Goal: Transaction & Acquisition: Purchase product/service

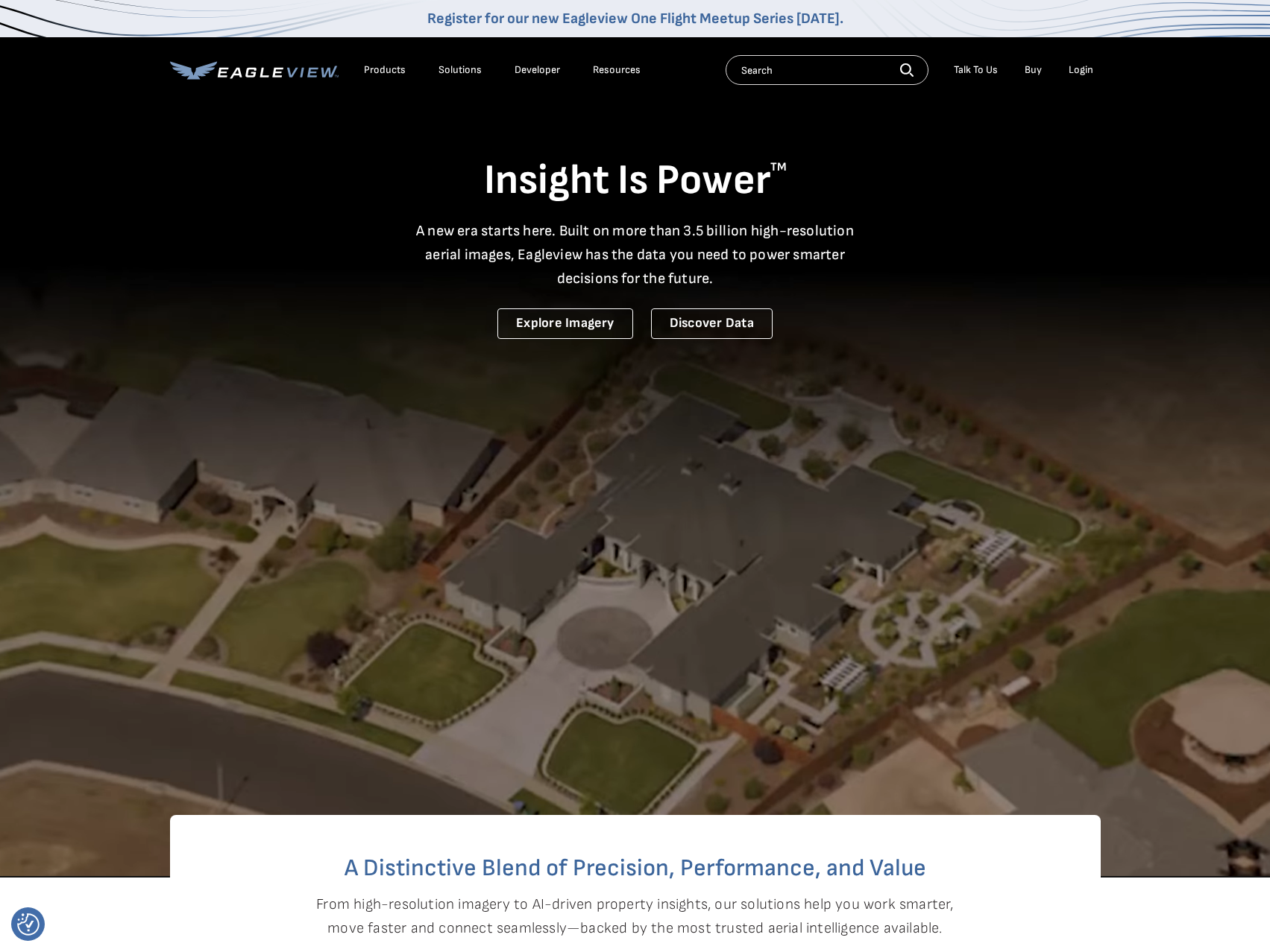
click at [1085, 74] on div "Login" at bounding box center [1081, 70] width 25 height 13
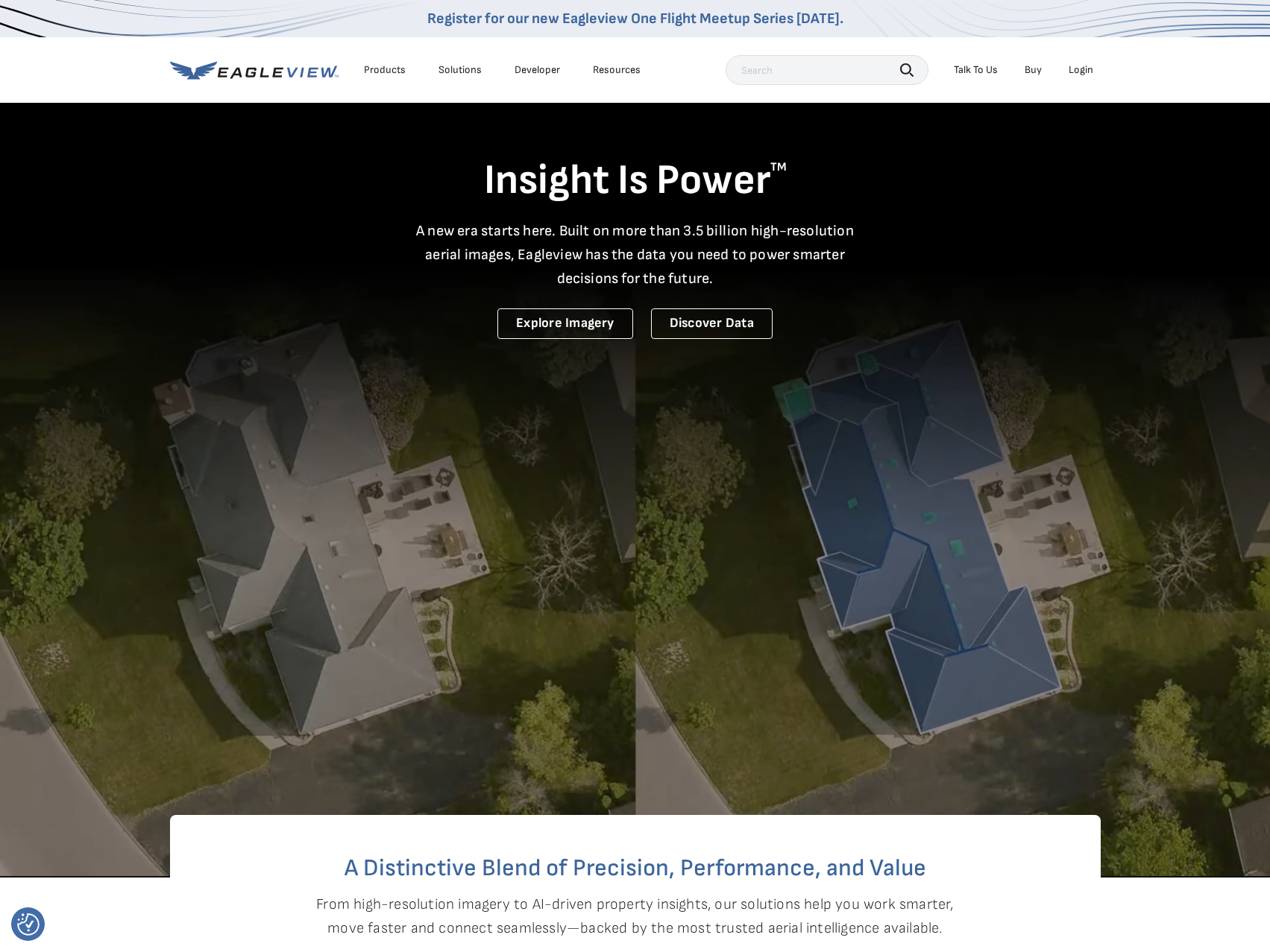
click at [1086, 69] on div "Login" at bounding box center [1081, 70] width 25 height 13
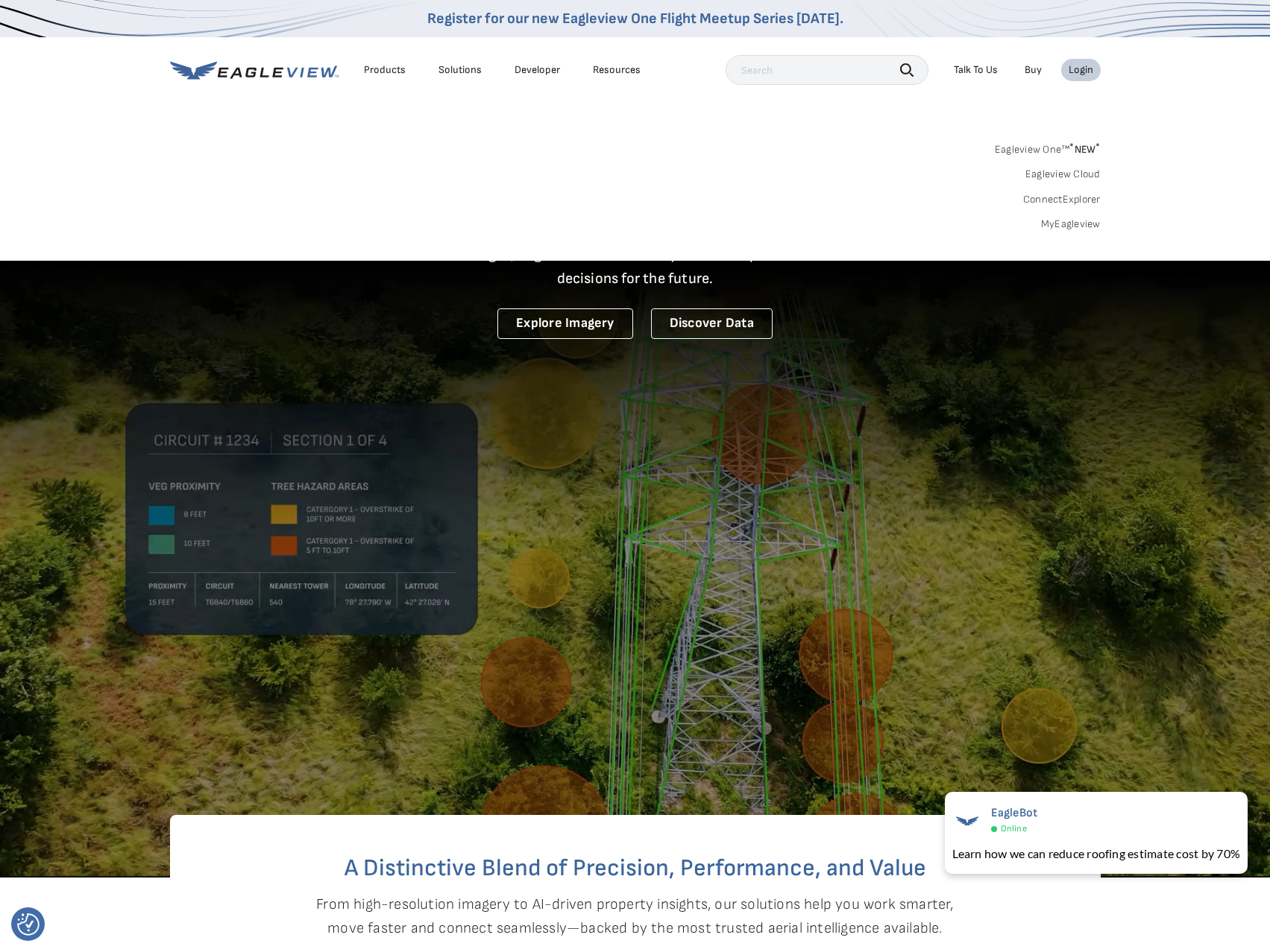
click at [1074, 222] on link "MyEagleview" at bounding box center [1070, 224] width 59 height 13
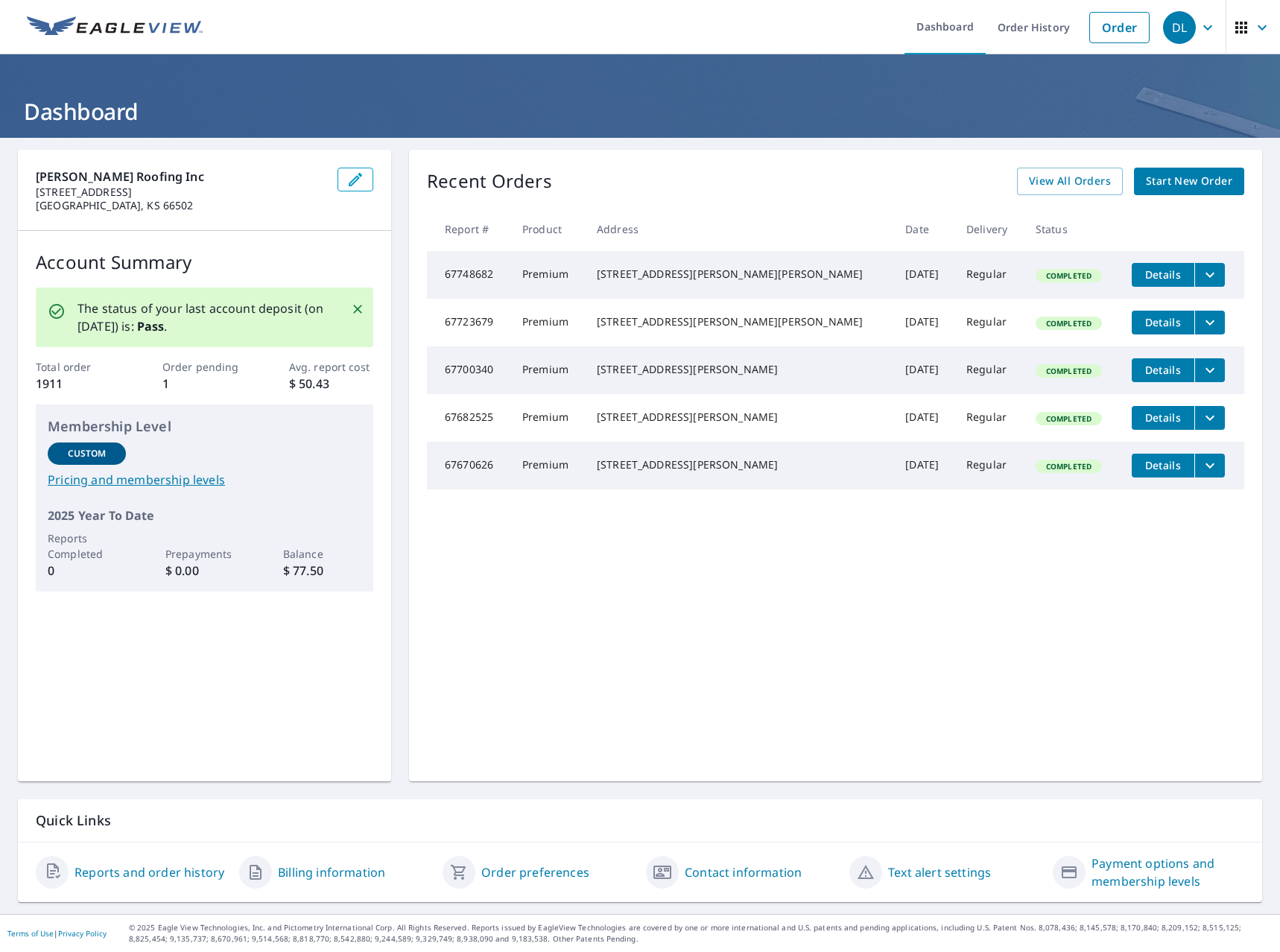
click at [1186, 182] on span "Start New Order" at bounding box center [1190, 181] width 87 height 19
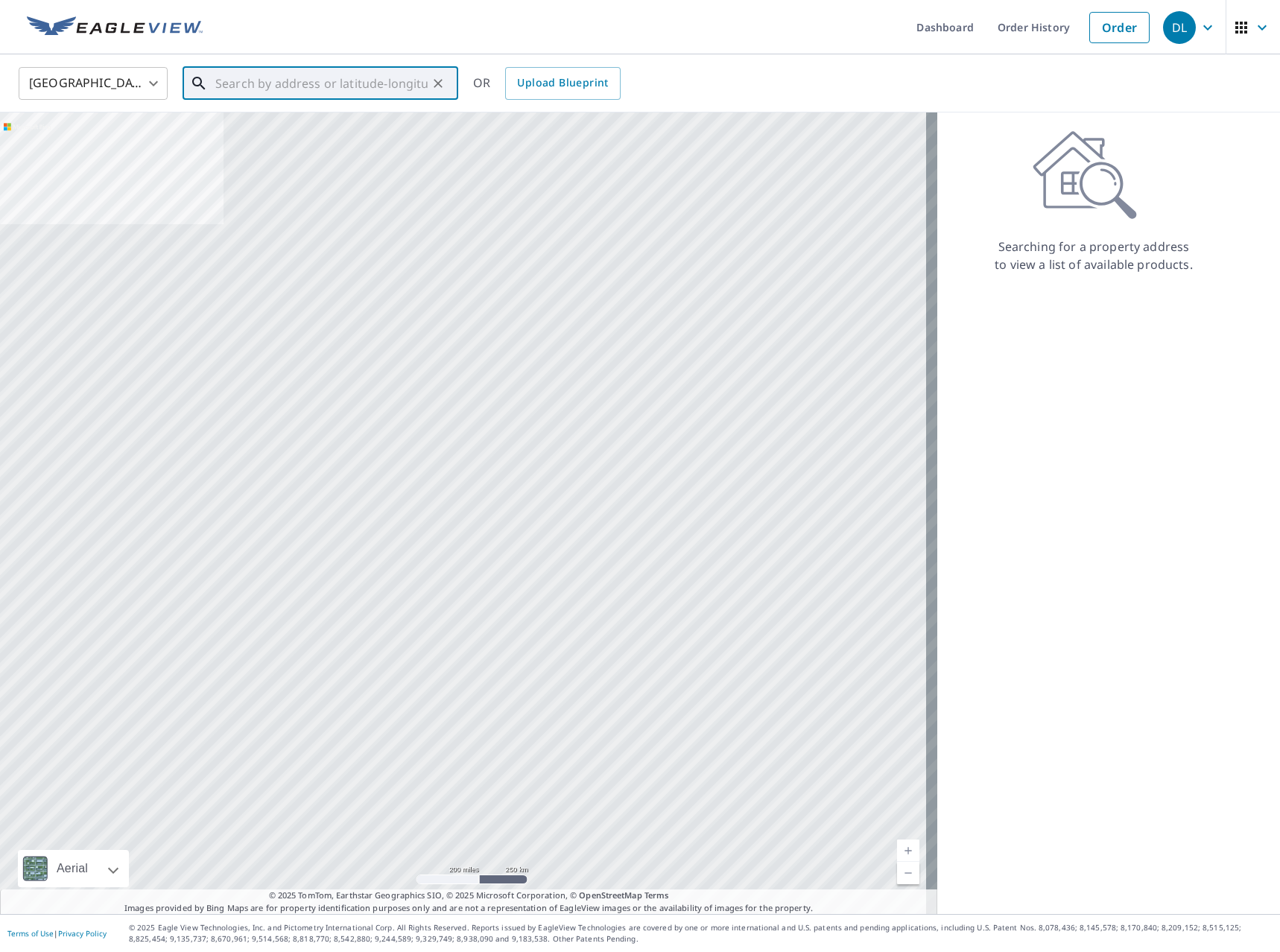
click at [322, 85] on input "text" at bounding box center [322, 83] width 212 height 42
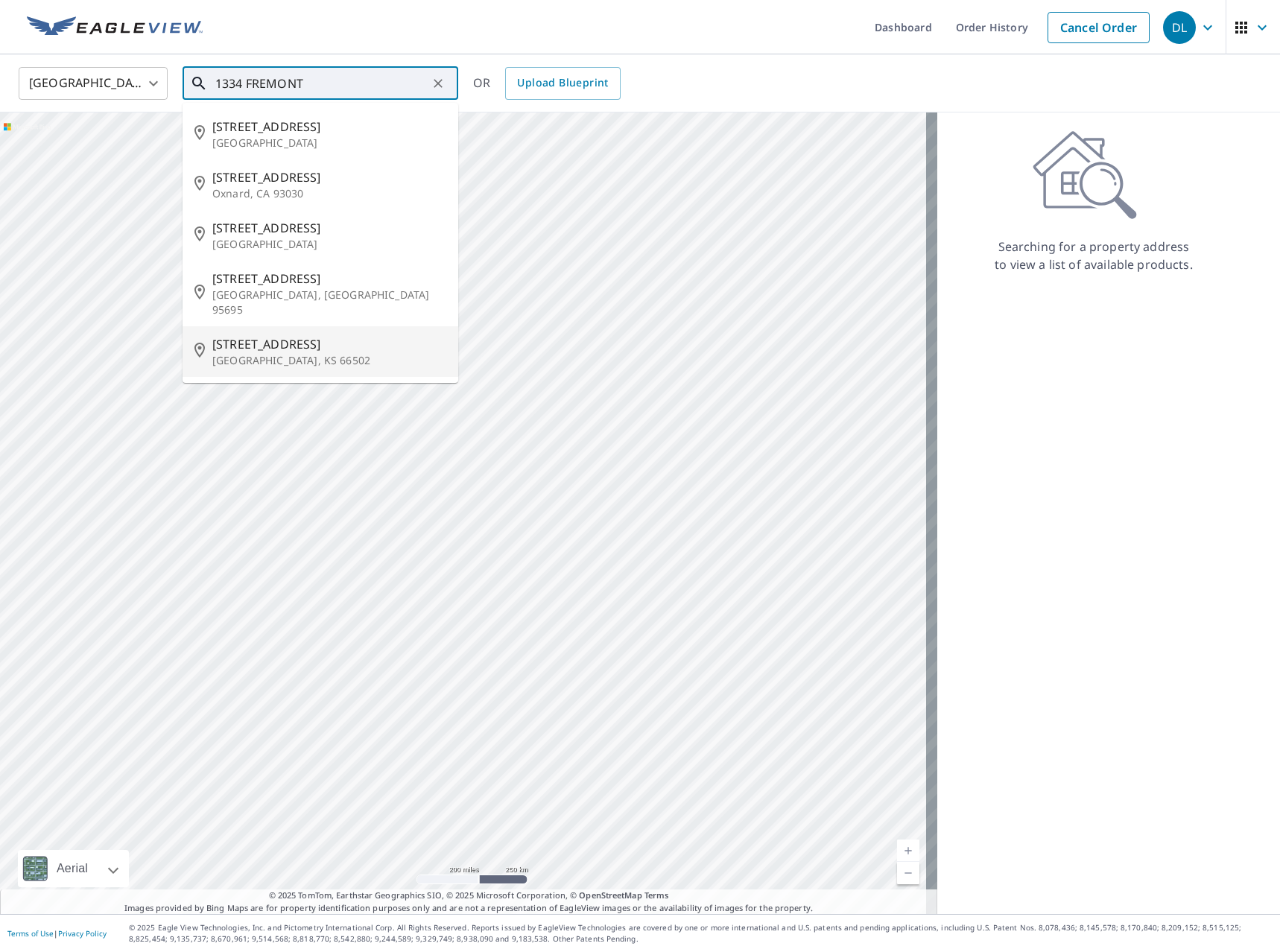
click at [278, 337] on div "1334 Fremont St Manhattan, KS 66502" at bounding box center [329, 351] width 234 height 33
type input "1334 Fremont St Manhattan, KS 66502"
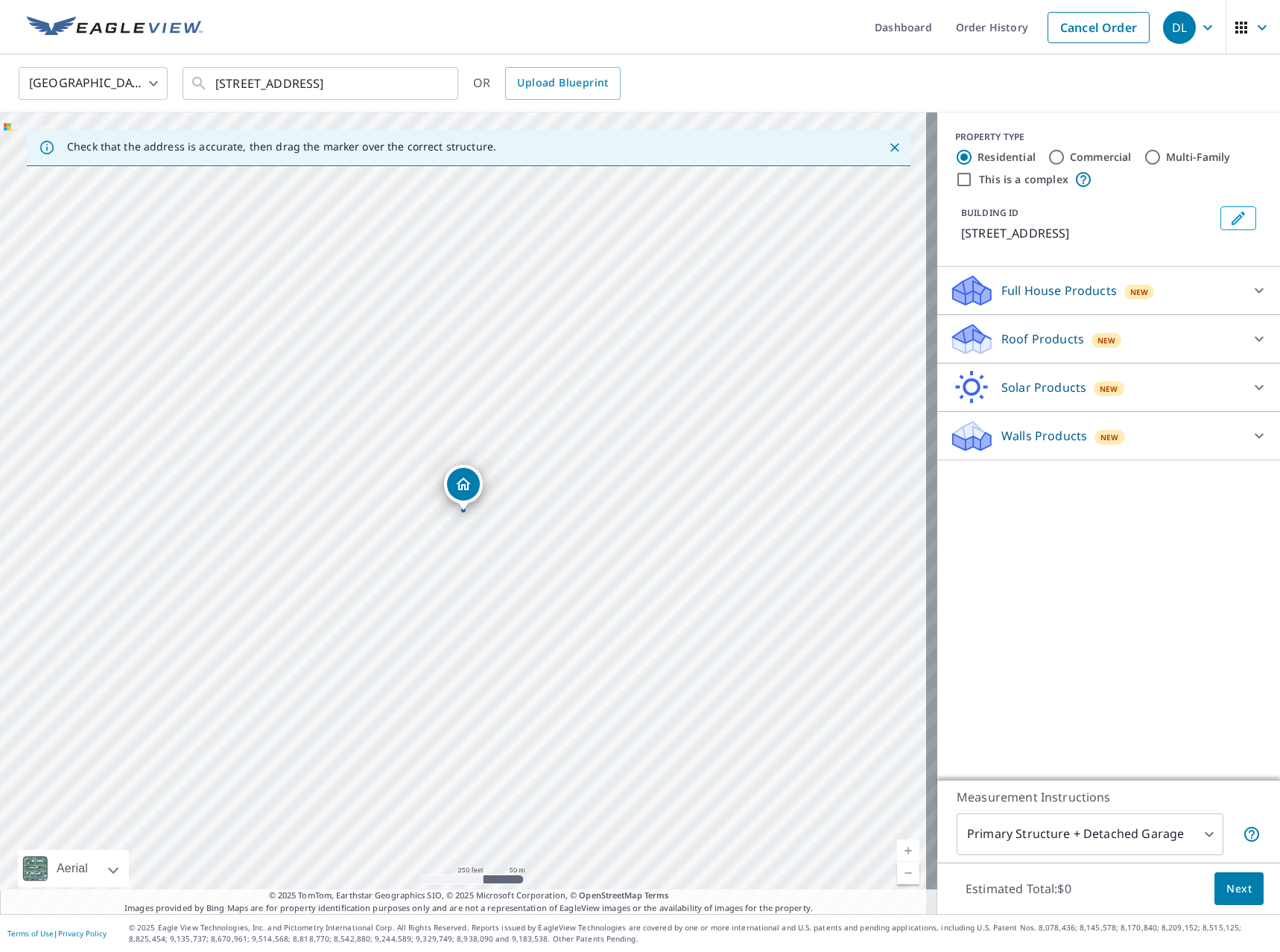
click at [1059, 331] on p "Roof Products" at bounding box center [1043, 339] width 83 height 18
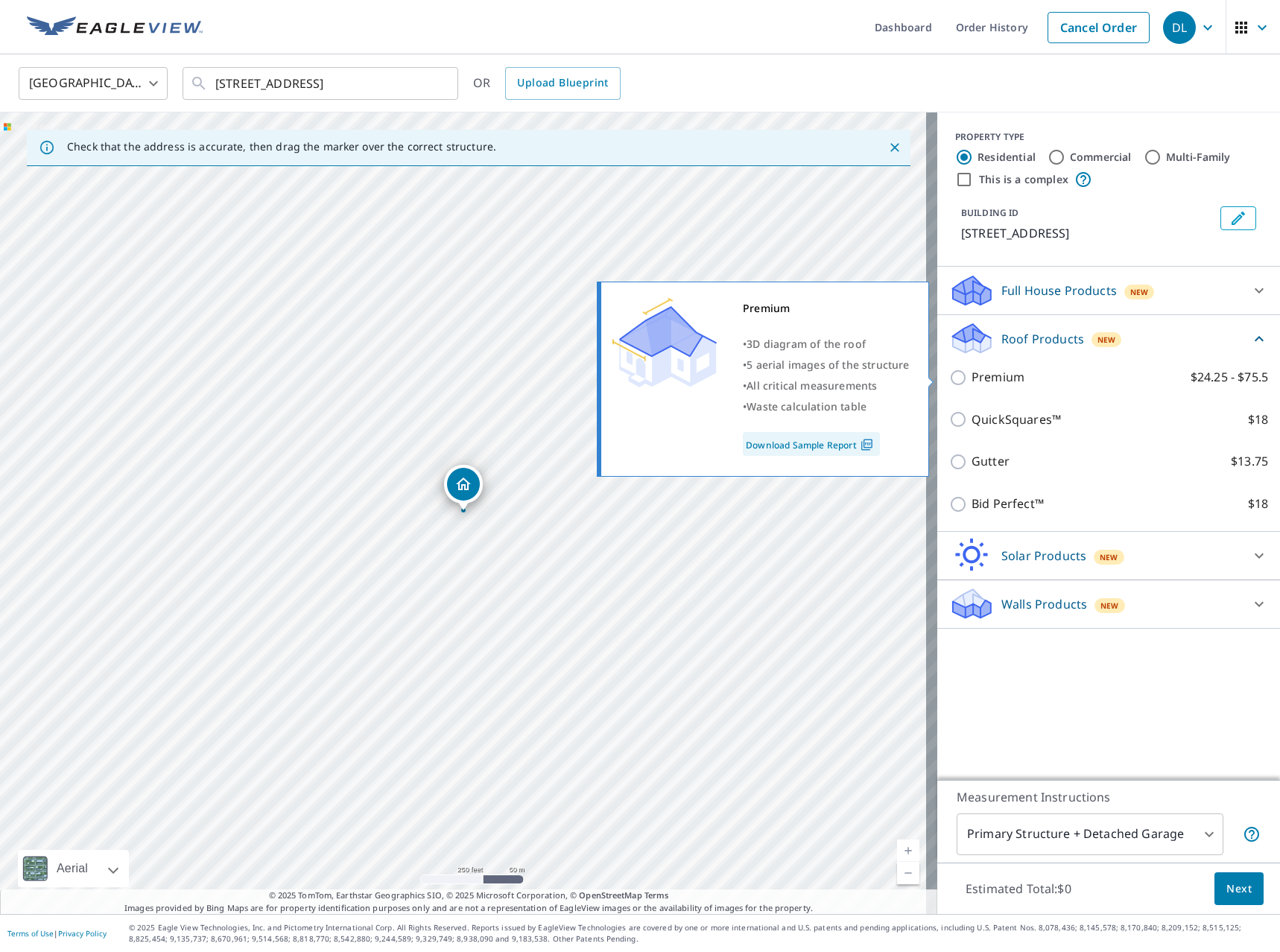
click at [979, 371] on p "Premium" at bounding box center [998, 377] width 53 height 19
click at [971, 371] on input "Premium $24.25 - $75.5" at bounding box center [960, 377] width 22 height 18
checkbox input "true"
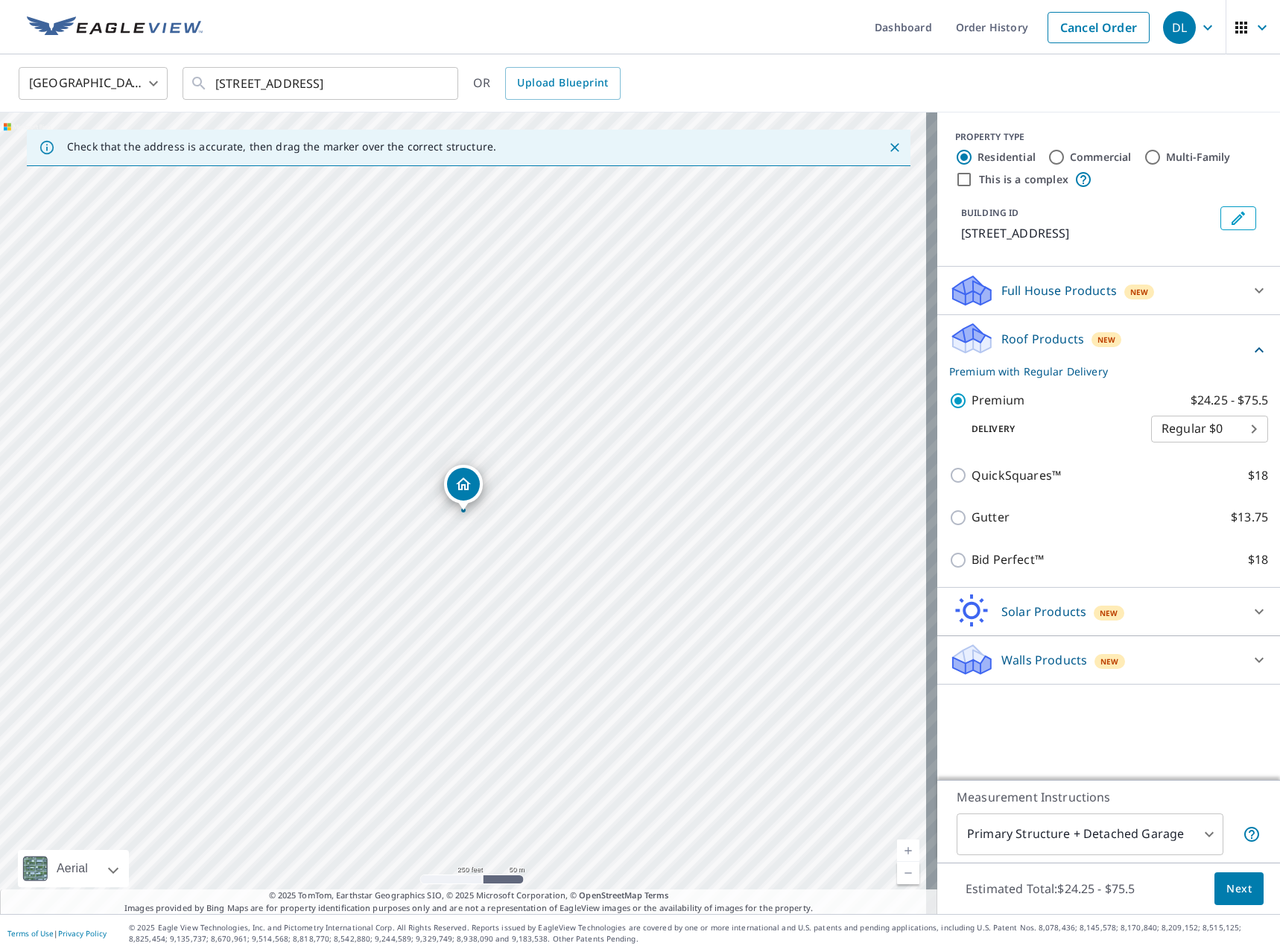
click at [1215, 887] on button "Next" at bounding box center [1239, 889] width 50 height 34
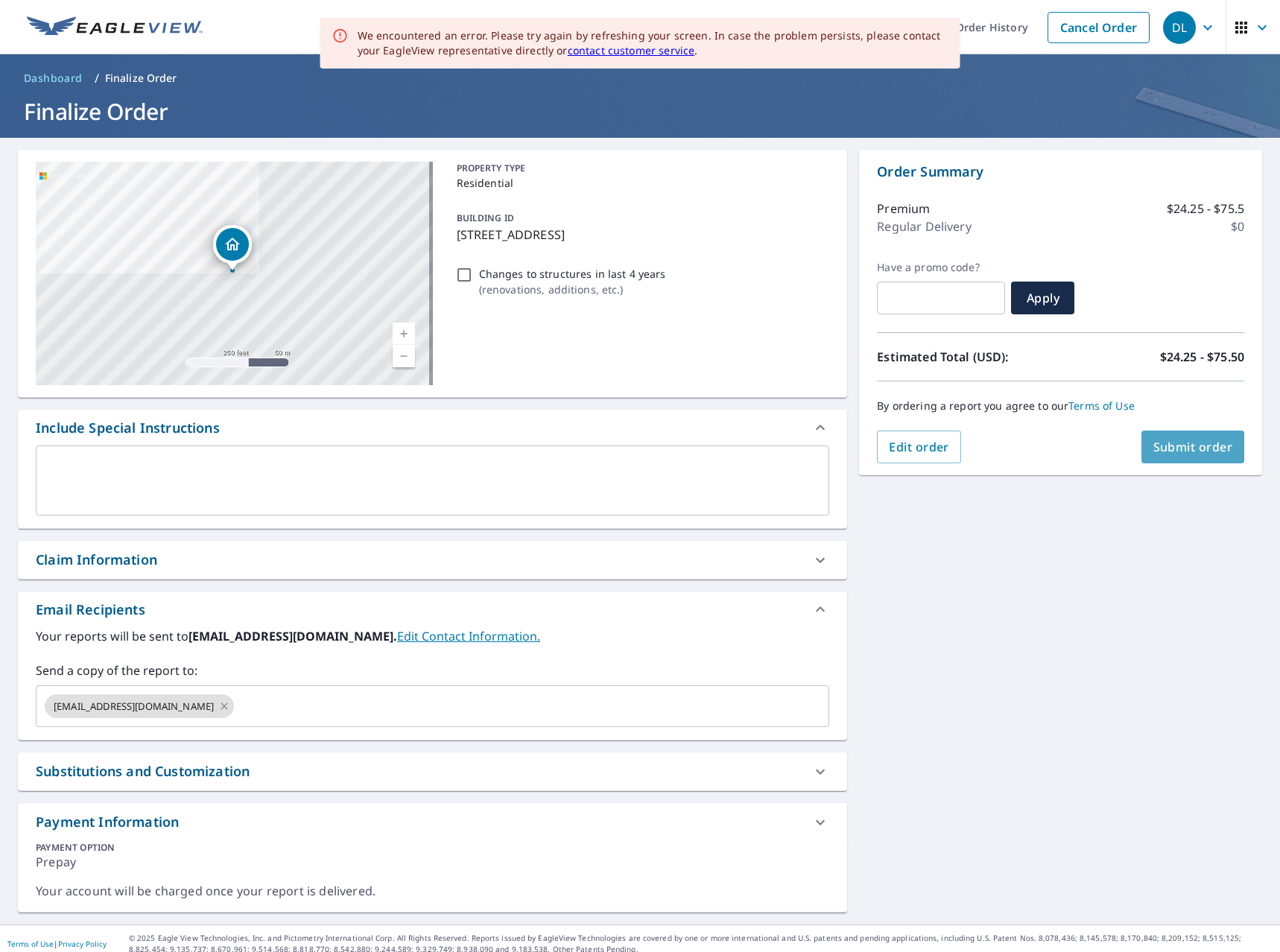
click at [1180, 455] on button "Submit order" at bounding box center [1193, 446] width 103 height 33
checkbox input "true"
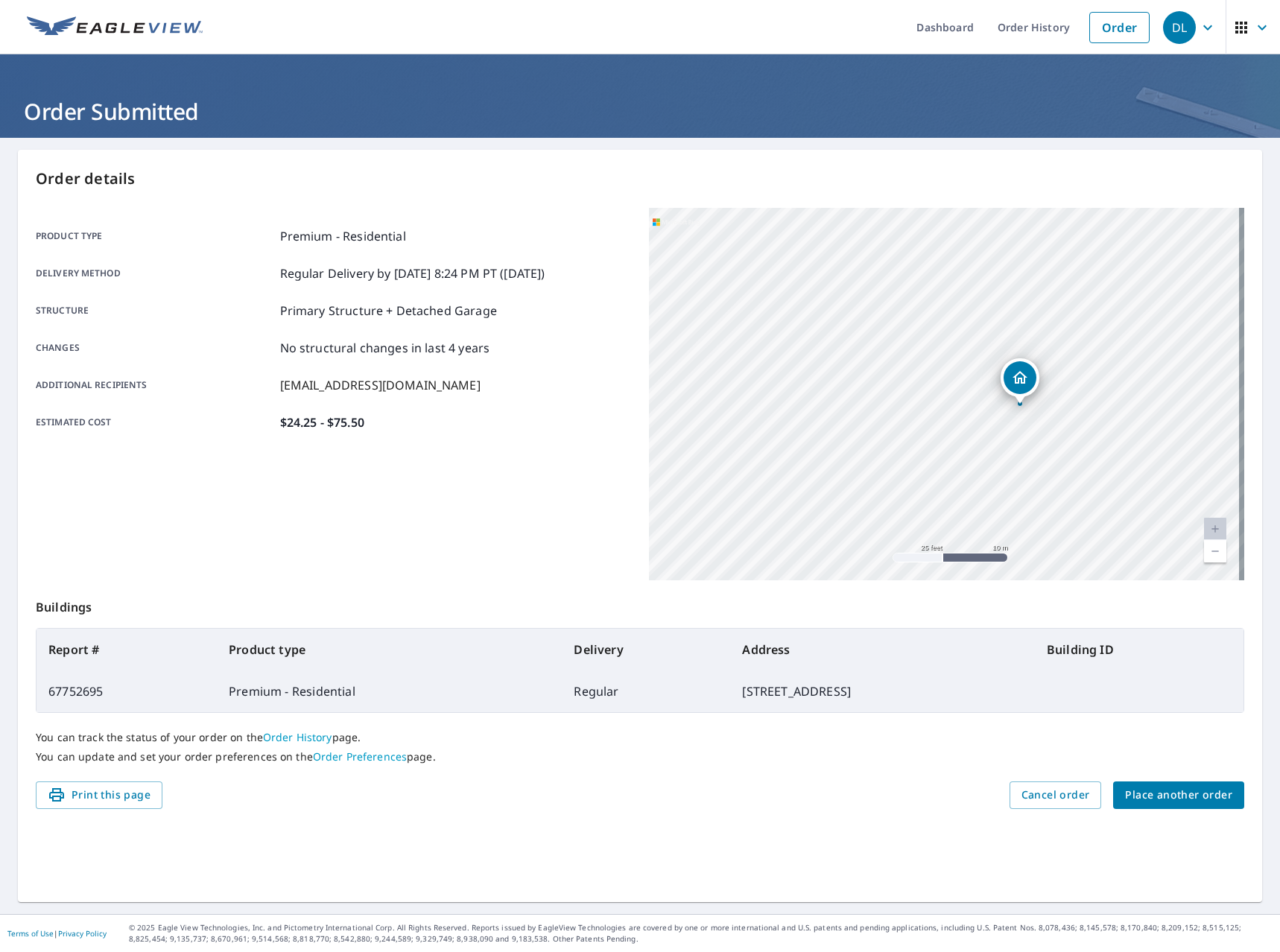
drag, startPoint x: 969, startPoint y: 356, endPoint x: 985, endPoint y: 507, distance: 151.8
click at [985, 507] on div "1334 Fremont St Manhattan, KS 66502" at bounding box center [947, 394] width 596 height 373
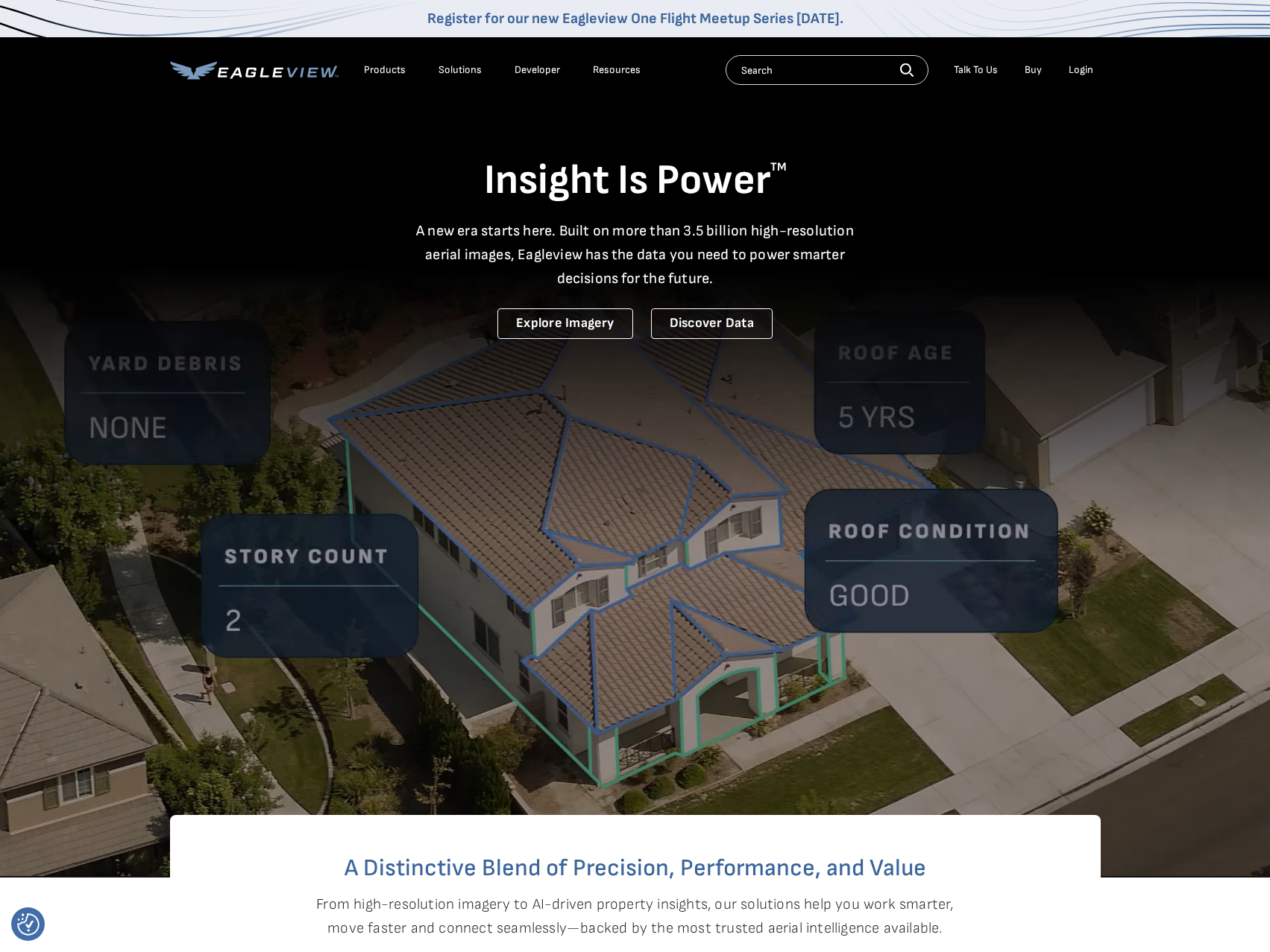
click at [1076, 72] on div "Login" at bounding box center [1081, 70] width 25 height 13
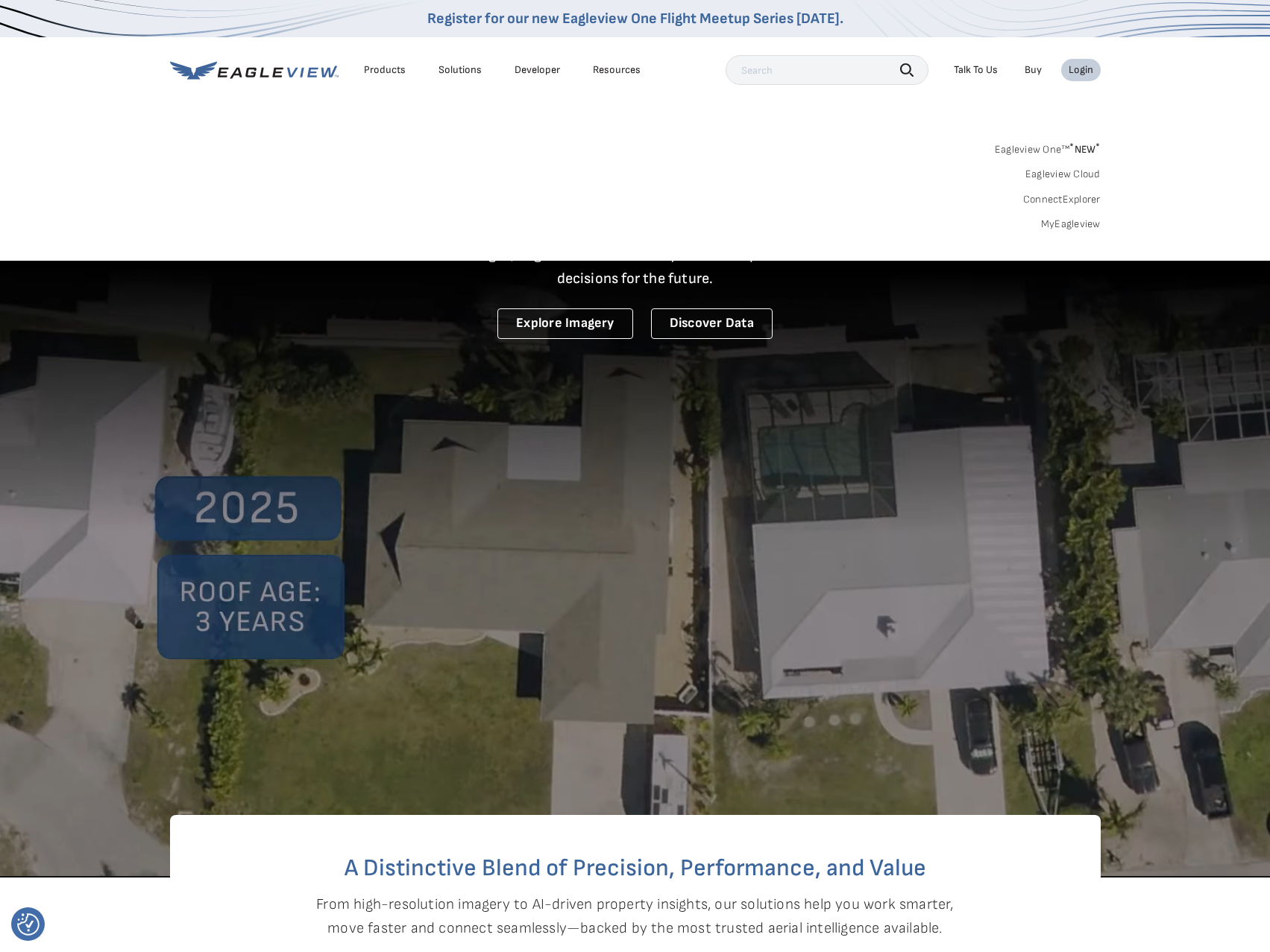
click at [1083, 225] on link "MyEagleview" at bounding box center [1070, 224] width 59 height 13
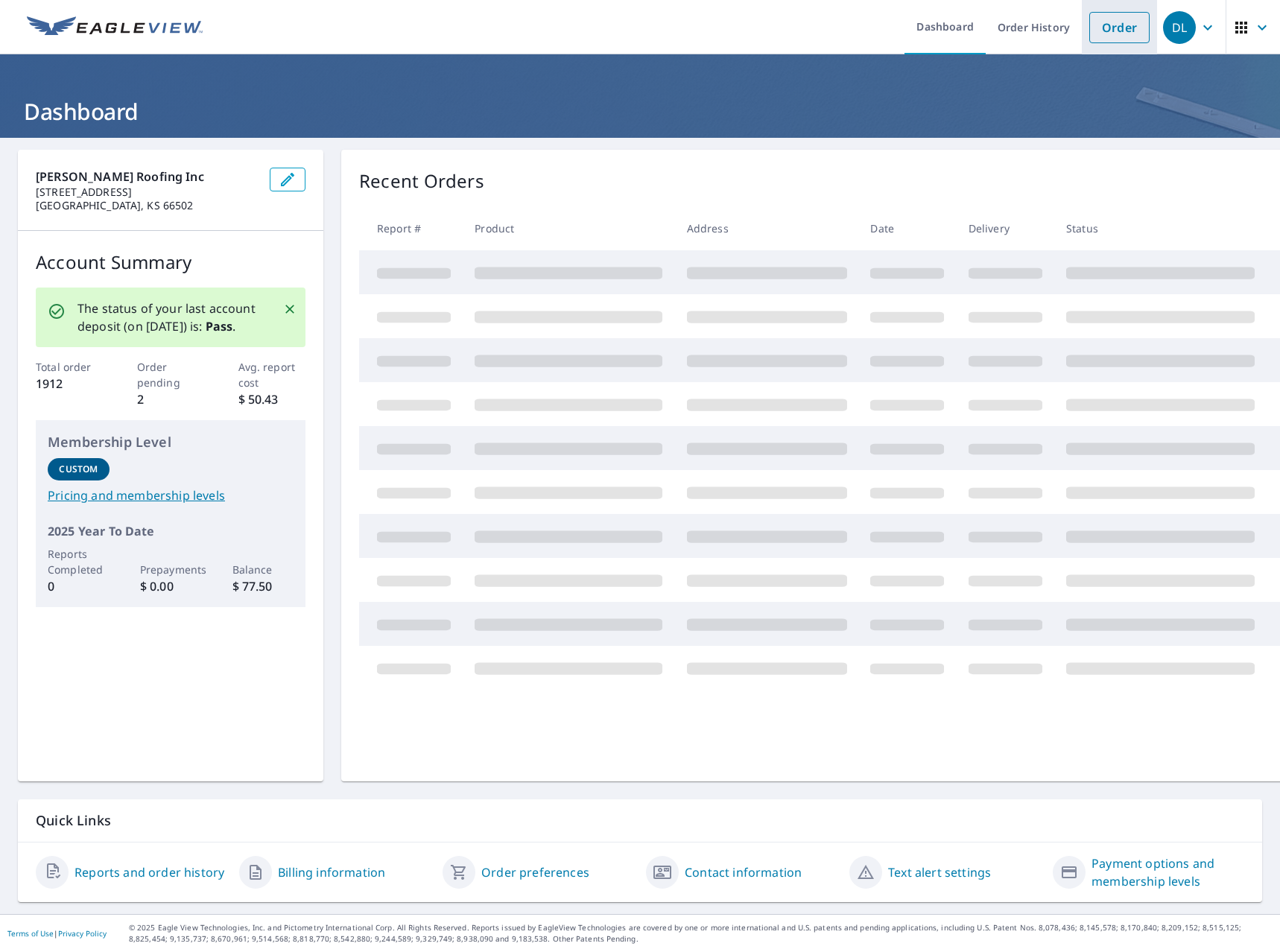
click at [1116, 32] on link "Order" at bounding box center [1120, 27] width 60 height 31
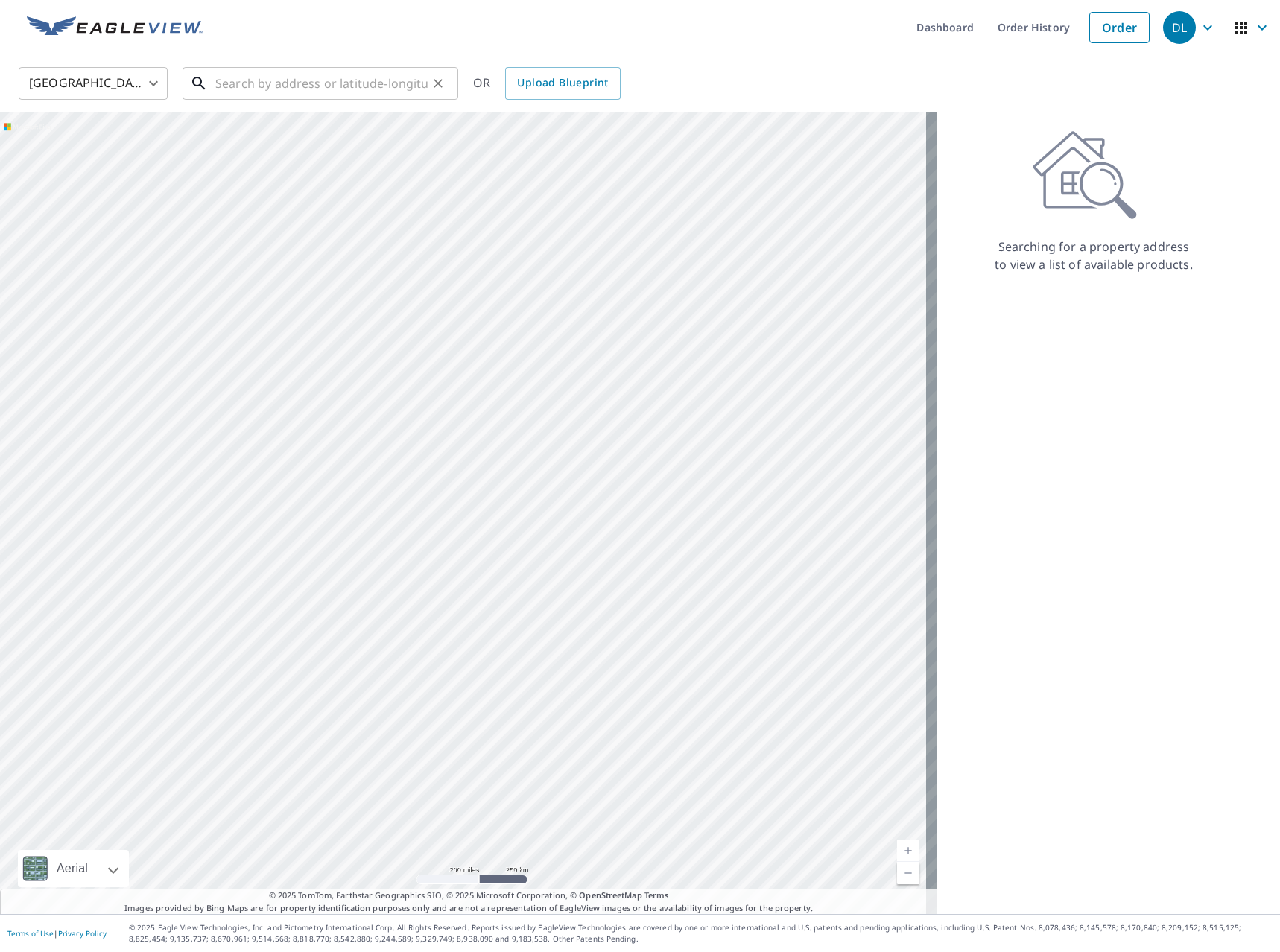
click at [406, 84] on input "text" at bounding box center [322, 83] width 212 height 42
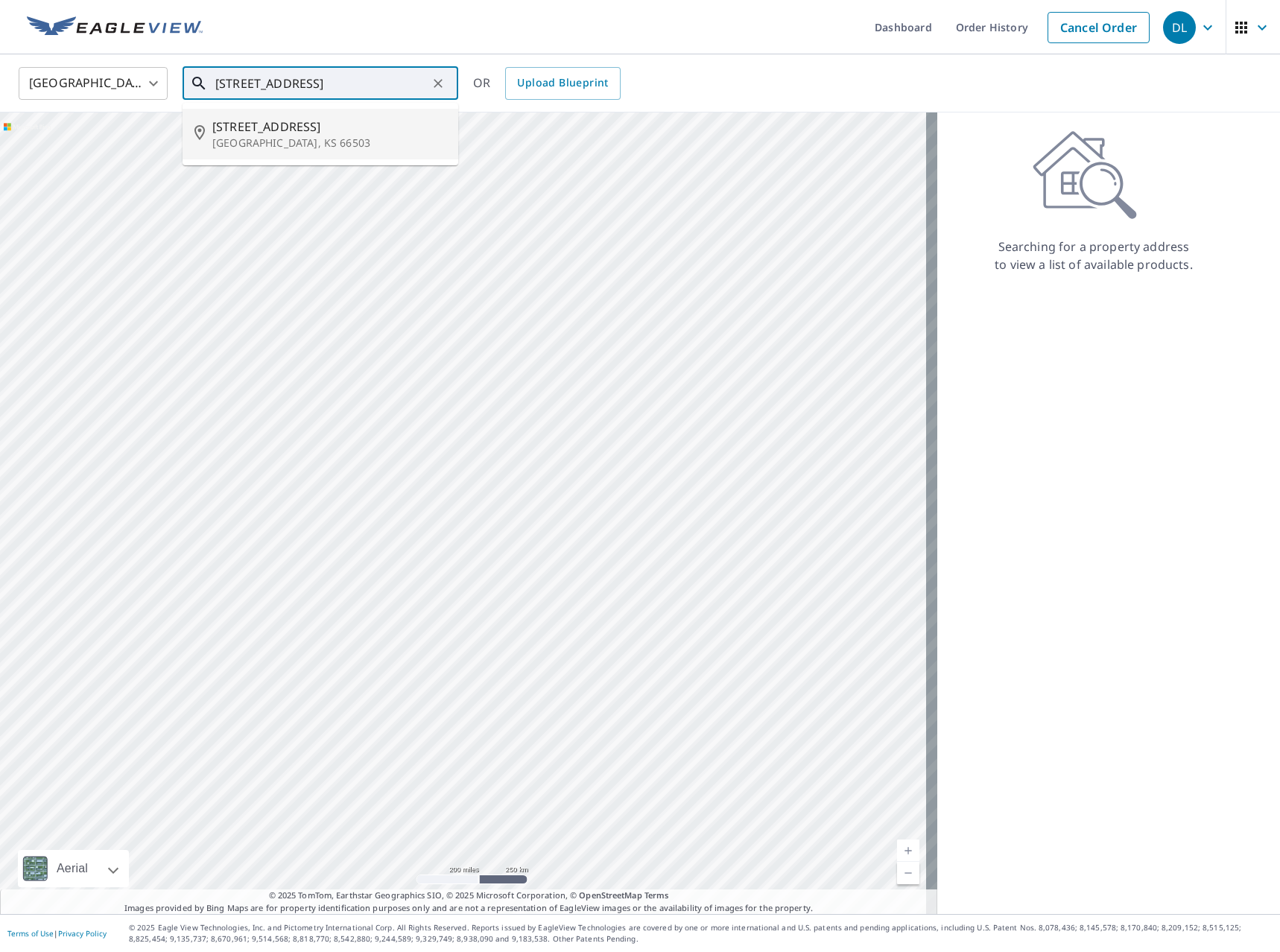
click at [311, 131] on span "104 Oakwood Cir" at bounding box center [329, 126] width 234 height 18
type input "104 Oakwood Cir Manhattan, KS 66503"
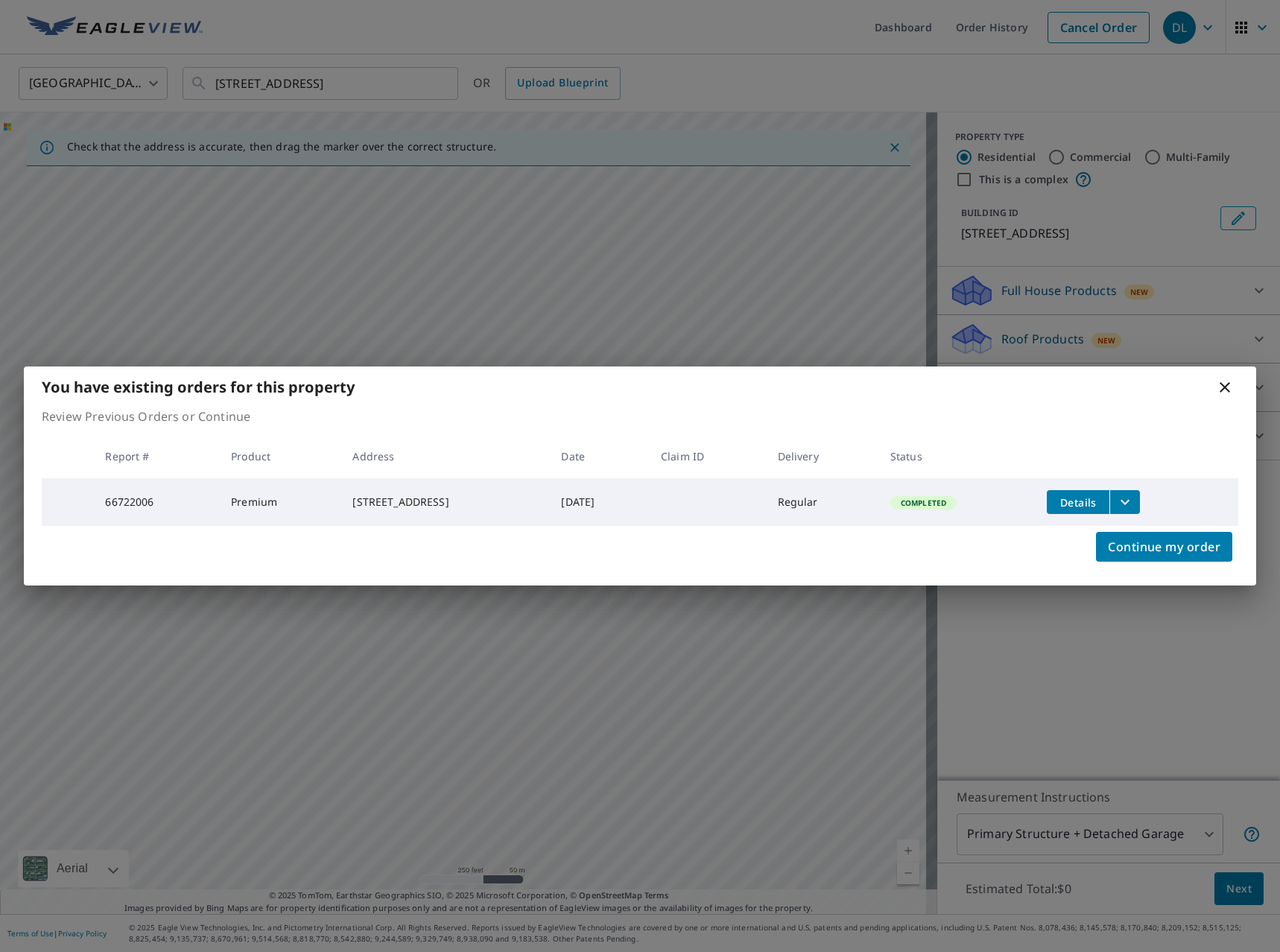
click at [1134, 501] on icon "filesDropdownBtn-66722006" at bounding box center [1125, 502] width 18 height 18
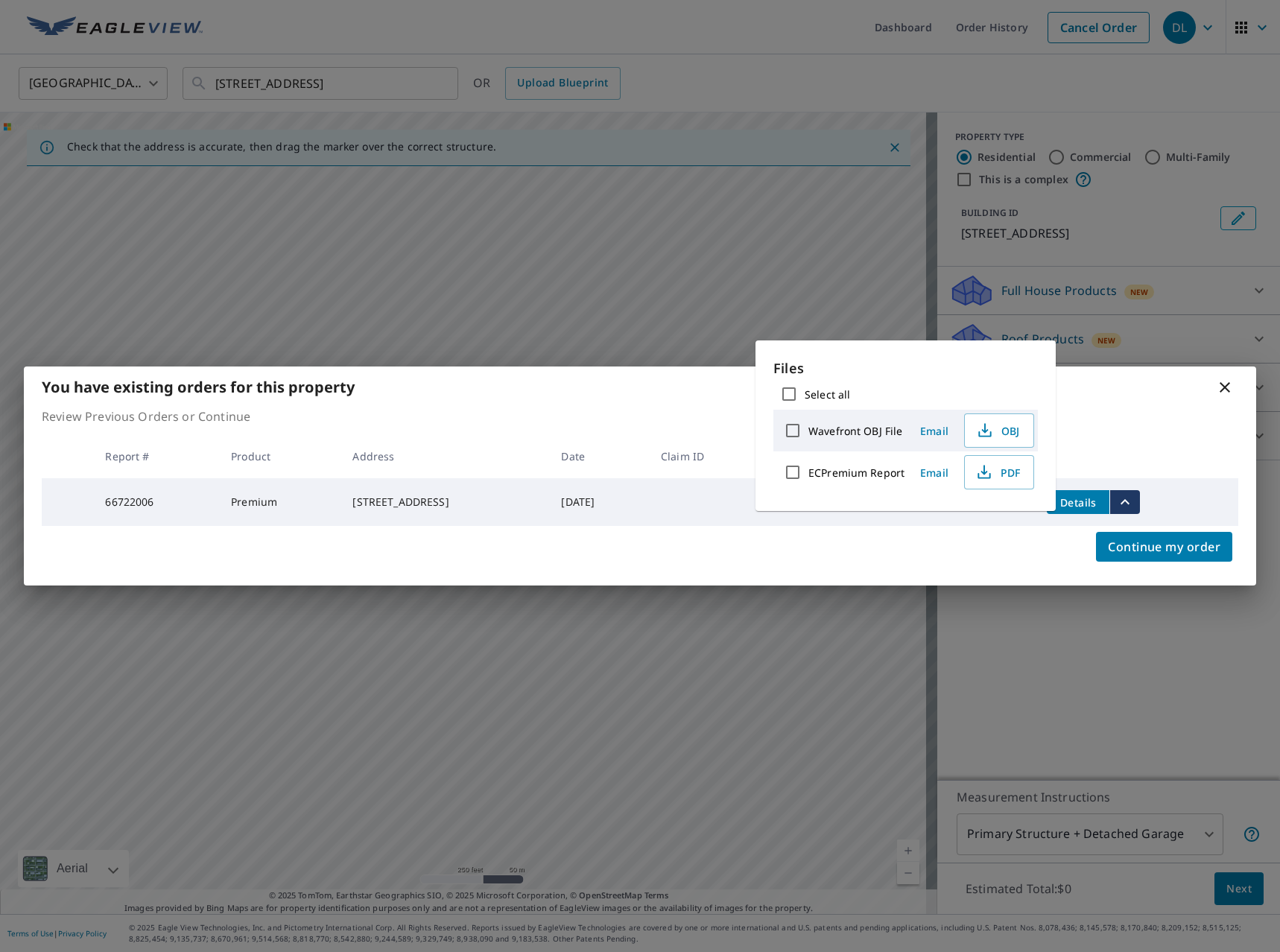
click at [789, 474] on input "ECPremium Report" at bounding box center [792, 472] width 31 height 31
checkbox input "true"
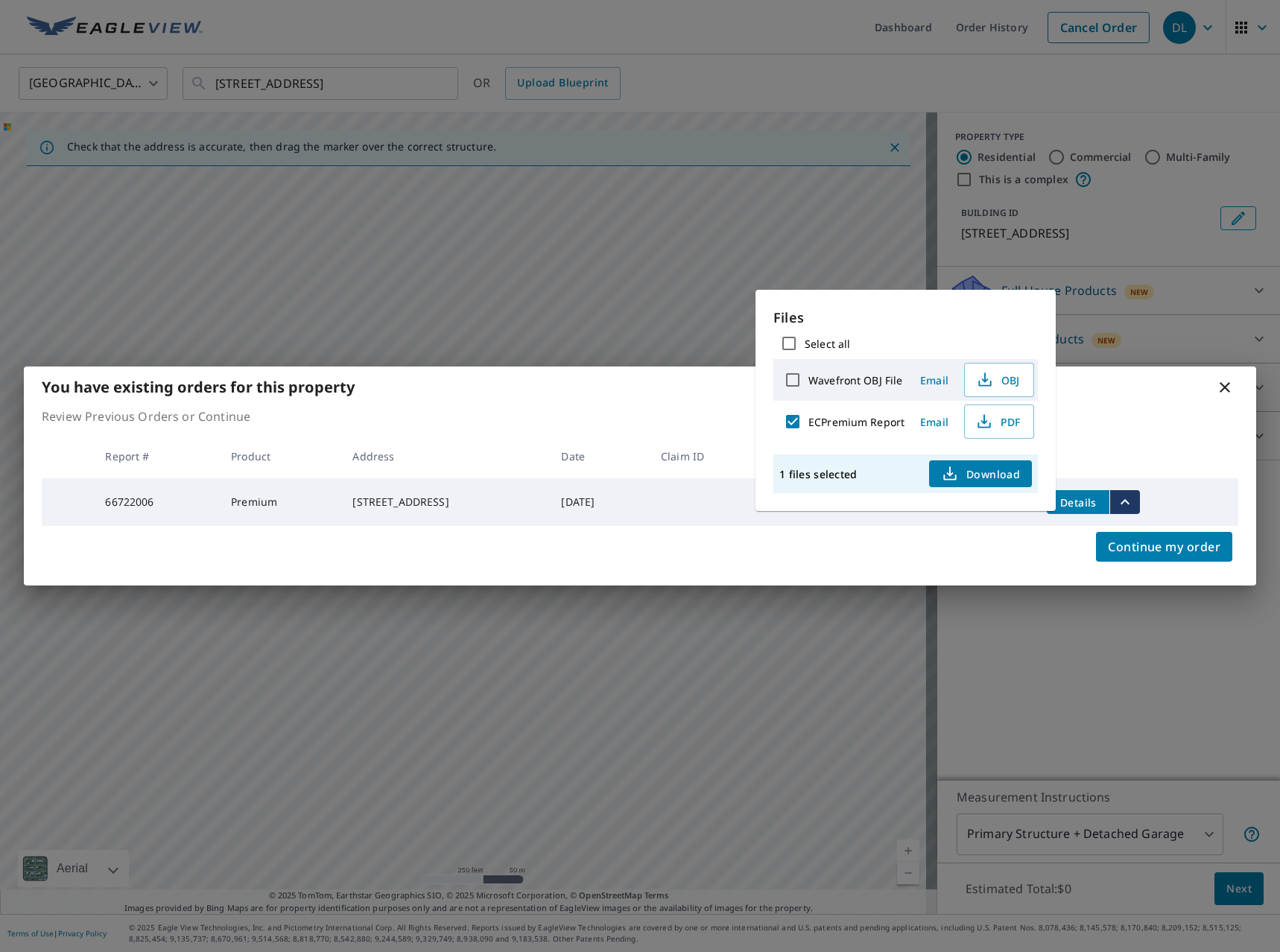
click at [990, 477] on span "Download" at bounding box center [980, 474] width 79 height 18
